Goal: Register for event/course: Sign up to attend an event or enroll in a course

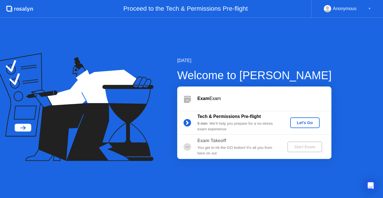
click at [312, 125] on div "Let's Go" at bounding box center [305, 122] width 25 height 4
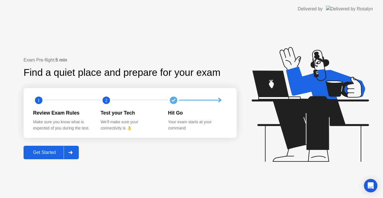
click at [46, 156] on button "Get Started" at bounding box center [51, 152] width 55 height 13
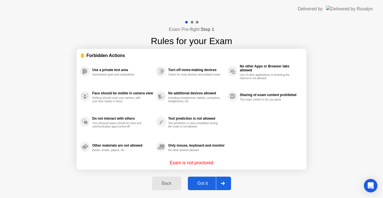
click at [202, 183] on div "Got it" at bounding box center [203, 183] width 26 height 5
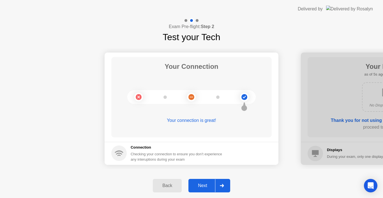
click at [206, 185] on div "Next" at bounding box center [202, 185] width 25 height 5
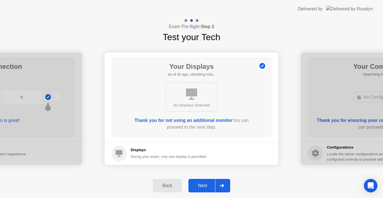
click at [206, 185] on div "Next" at bounding box center [202, 185] width 25 height 5
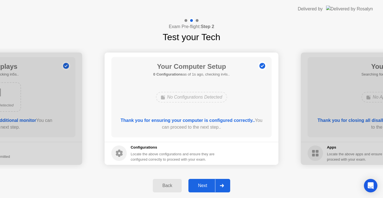
click at [206, 185] on div "Next" at bounding box center [202, 185] width 25 height 5
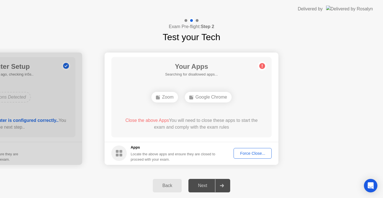
click at [246, 152] on div "Force Close..." at bounding box center [253, 153] width 34 height 4
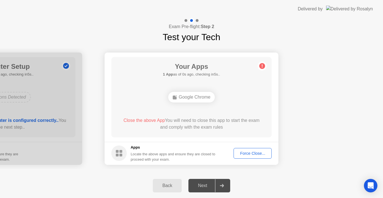
click at [250, 155] on div "Force Close..." at bounding box center [253, 153] width 34 height 4
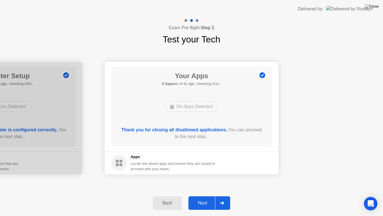
click at [205, 198] on div "Next" at bounding box center [202, 202] width 25 height 5
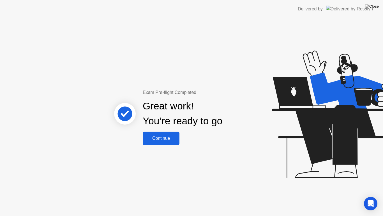
click at [166, 139] on div "Continue" at bounding box center [161, 138] width 33 height 5
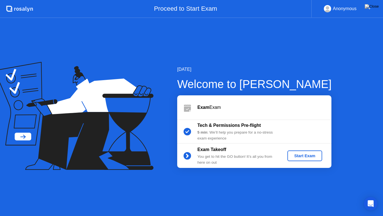
click at [308, 157] on div "Start Exam" at bounding box center [305, 155] width 30 height 4
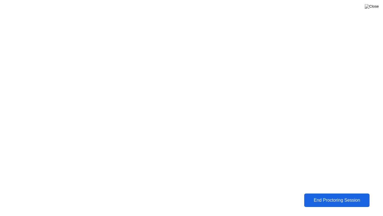
click at [318, 198] on div "End Proctoring Session" at bounding box center [337, 199] width 64 height 5
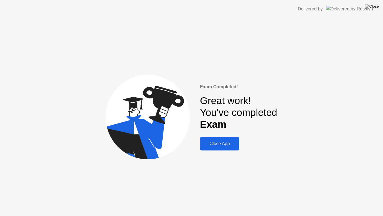
click at [224, 142] on div "Close App" at bounding box center [220, 143] width 36 height 5
